Goal: Check status: Check status

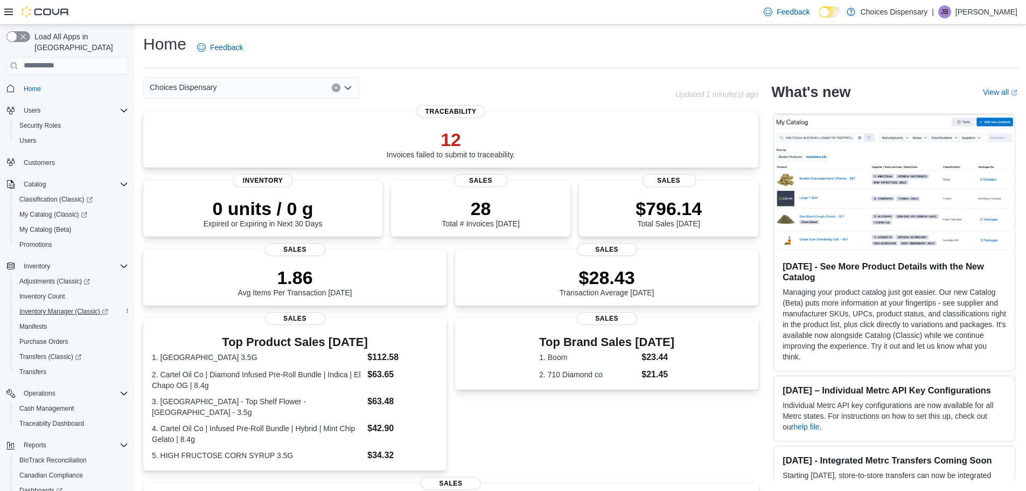
scroll to position [80, 0]
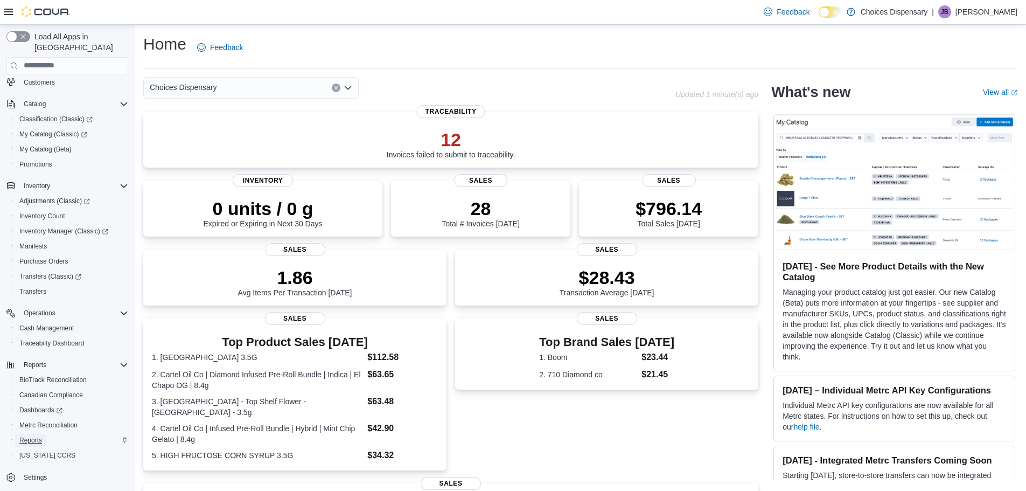
click at [40, 436] on span "Reports" at bounding box center [30, 440] width 23 height 9
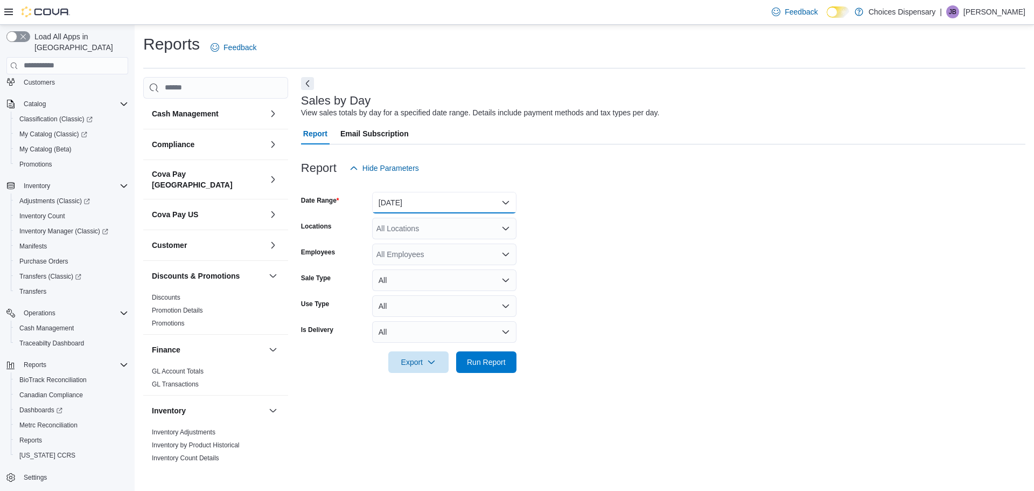
click at [413, 209] on button "[DATE]" at bounding box center [444, 203] width 144 height 22
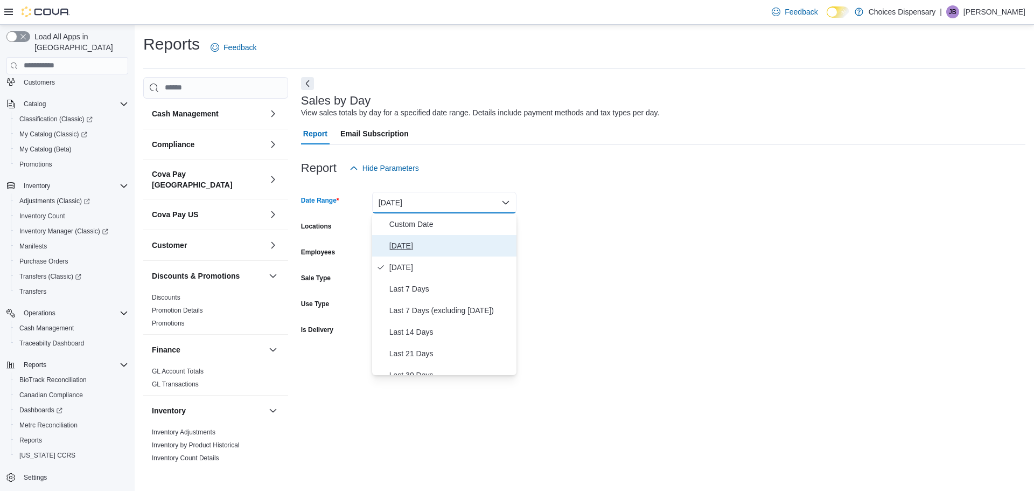
click at [416, 245] on span "[DATE]" at bounding box center [450, 245] width 123 height 13
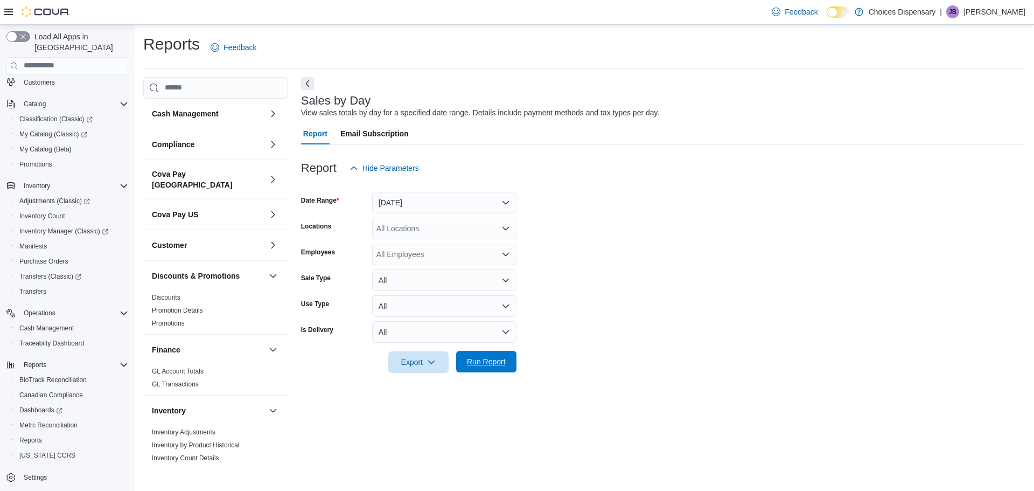
click at [490, 366] on span "Run Report" at bounding box center [486, 361] width 39 height 11
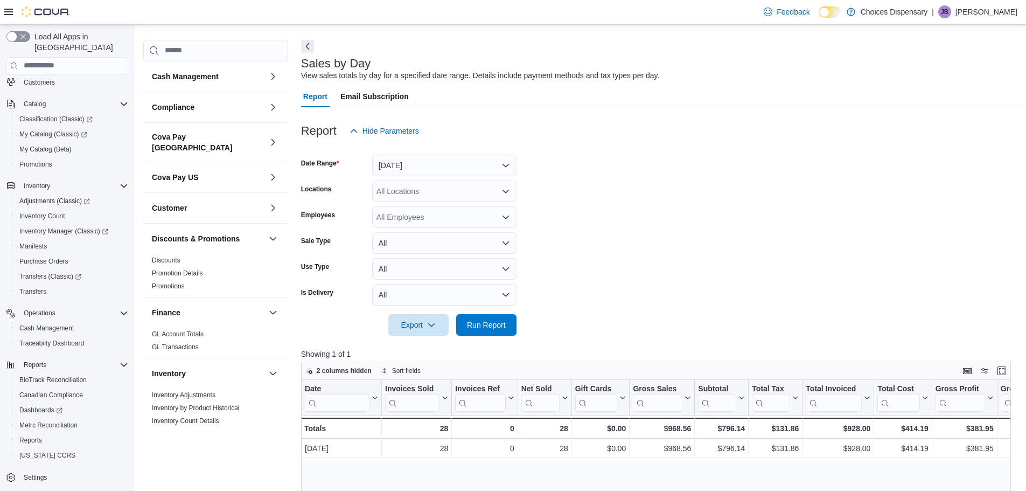
scroll to position [162, 0]
